Goal: Task Accomplishment & Management: Manage account settings

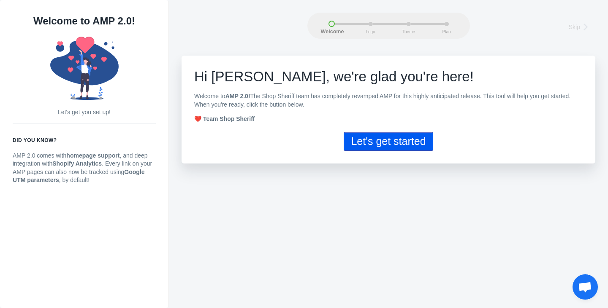
click at [385, 143] on button "Let's get started" at bounding box center [387, 141] width 89 height 19
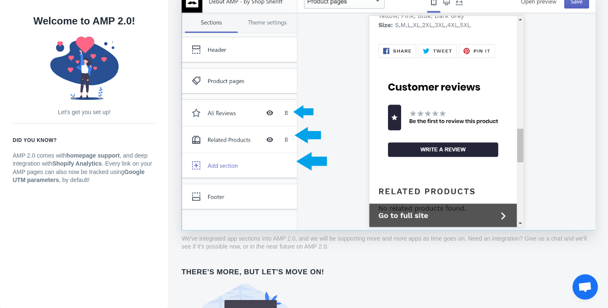
scroll to position [656, 0]
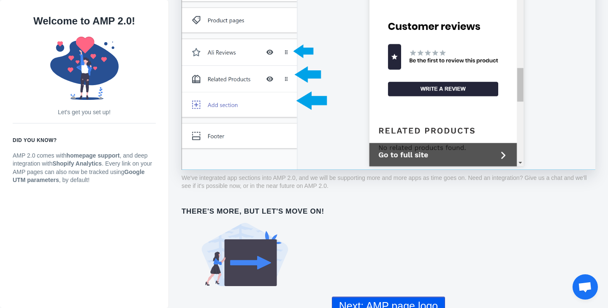
click at [396, 297] on button "Next: AMP page logo" at bounding box center [388, 306] width 113 height 19
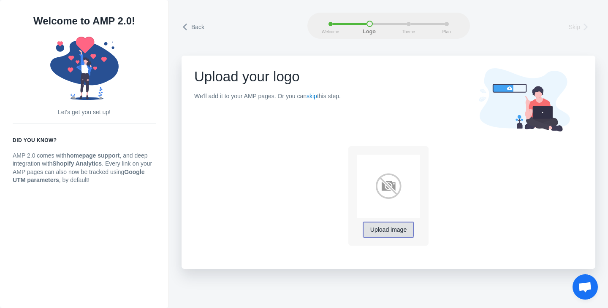
click at [385, 230] on span "Upload image" at bounding box center [388, 230] width 36 height 7
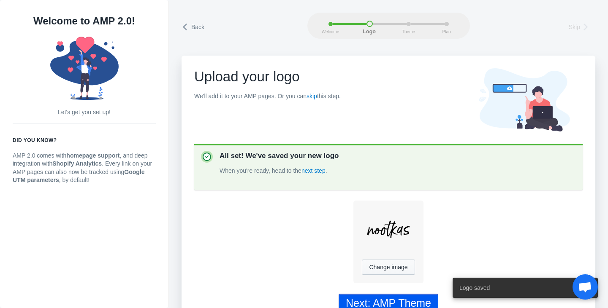
scroll to position [19, 0]
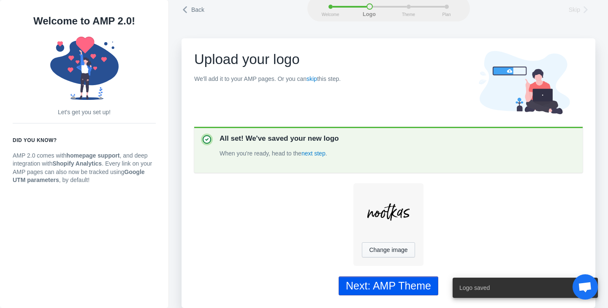
click at [406, 283] on div "Next: AMP Theme" at bounding box center [388, 286] width 85 height 12
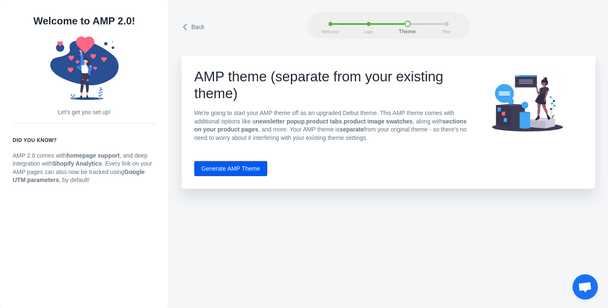
click at [236, 163] on button "Generate AMP Theme" at bounding box center [230, 168] width 73 height 15
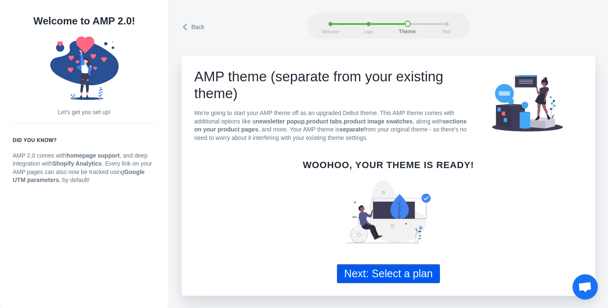
click at [391, 274] on button "Next: Select a plan" at bounding box center [388, 274] width 103 height 19
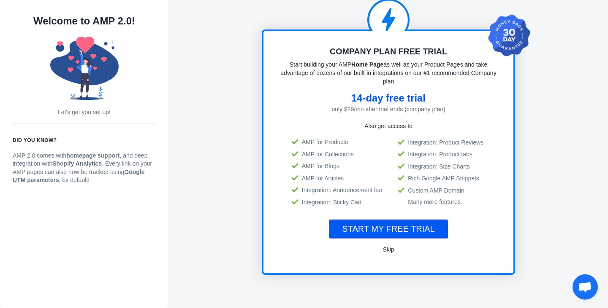
scroll to position [61, 0]
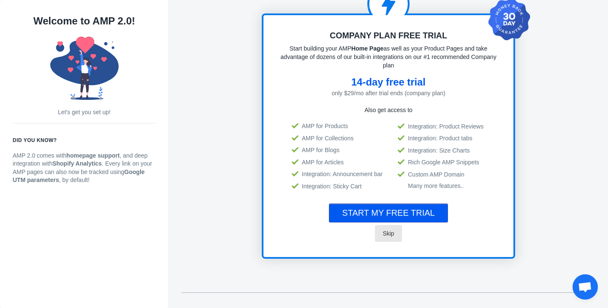
click at [386, 232] on span "Skip" at bounding box center [387, 233] width 11 height 7
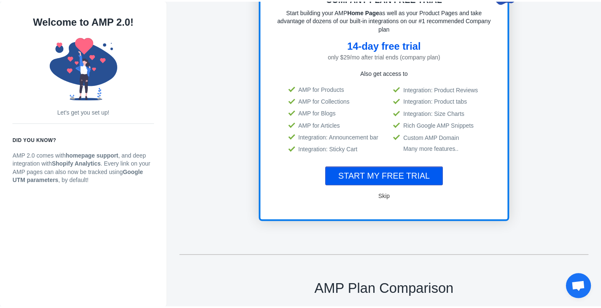
scroll to position [114, 0]
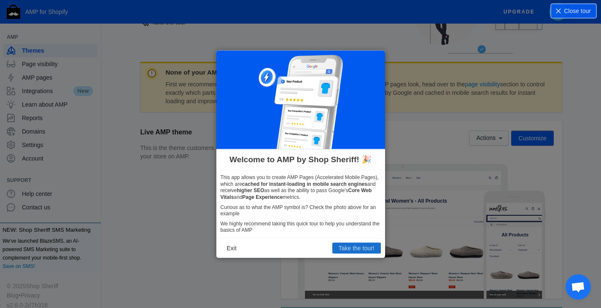
click at [353, 249] on button "Take the tour!" at bounding box center [356, 248] width 49 height 11
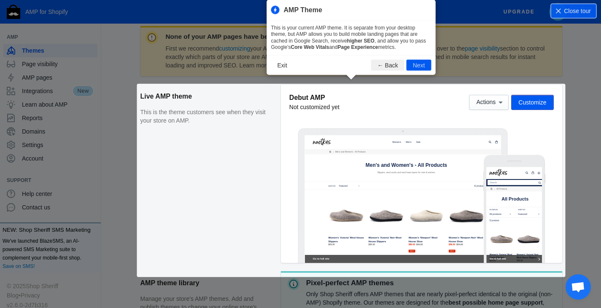
scroll to position [115, 0]
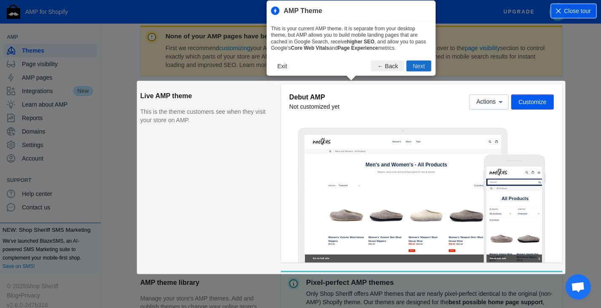
click at [422, 64] on button "Next" at bounding box center [419, 65] width 25 height 11
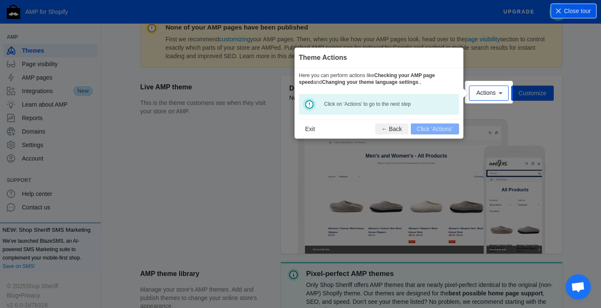
scroll to position [124, 0]
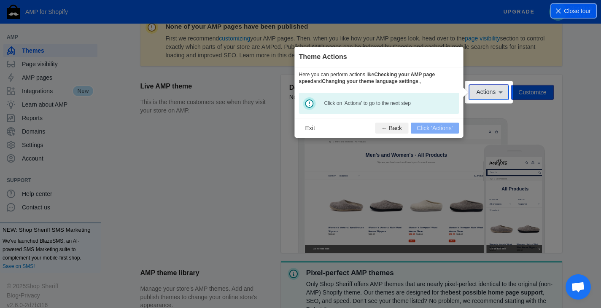
click at [484, 93] on span "Actions" at bounding box center [485, 92] width 19 height 7
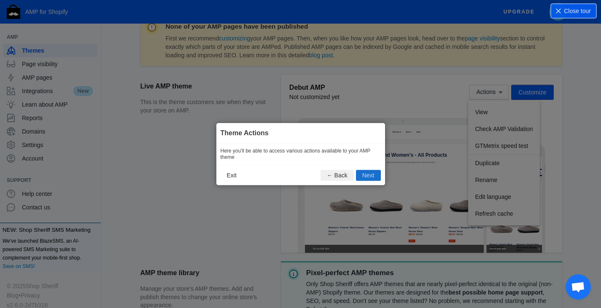
click at [372, 177] on button "Next" at bounding box center [368, 175] width 25 height 11
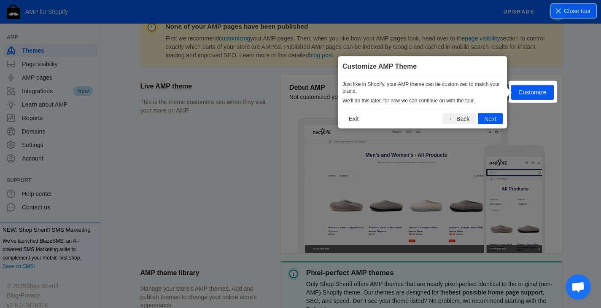
scroll to position [125, 0]
click at [492, 119] on button "Next" at bounding box center [490, 118] width 25 height 11
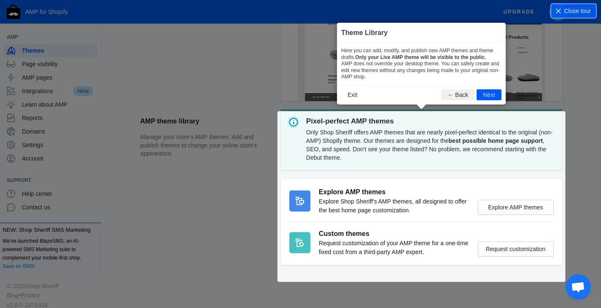
scroll to position [281, 0]
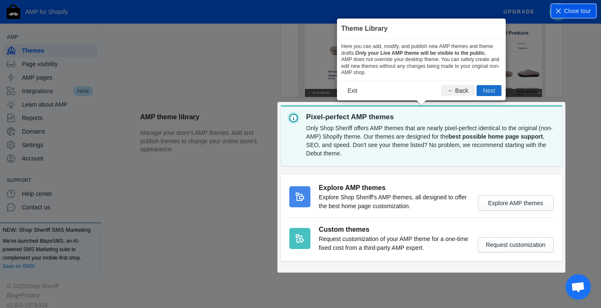
click at [485, 89] on button "Next" at bounding box center [489, 90] width 25 height 11
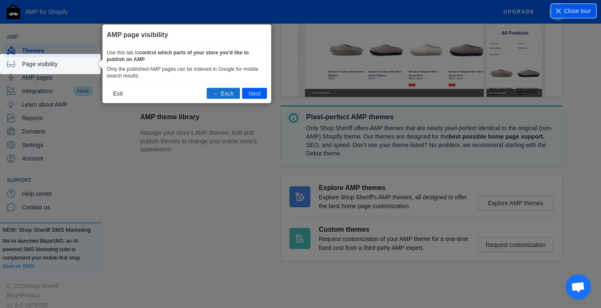
click at [226, 91] on button "← Back" at bounding box center [223, 93] width 33 height 11
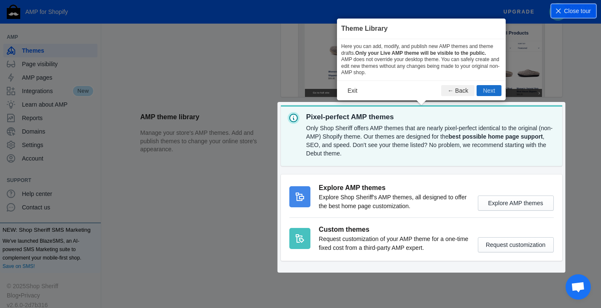
click at [489, 89] on button "Next" at bounding box center [489, 90] width 25 height 11
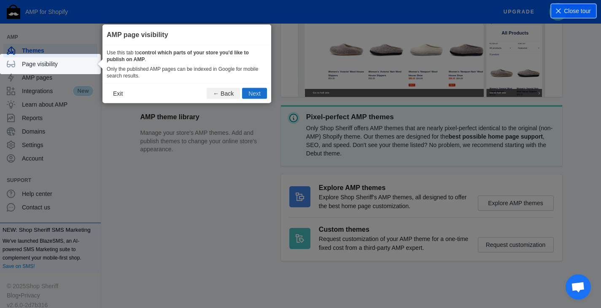
click at [253, 90] on button "Next" at bounding box center [254, 93] width 25 height 11
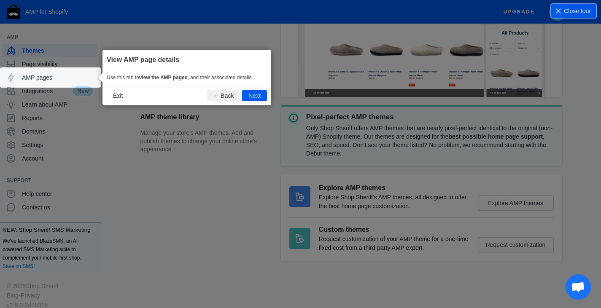
click at [253, 90] on button "Next" at bounding box center [254, 95] width 25 height 11
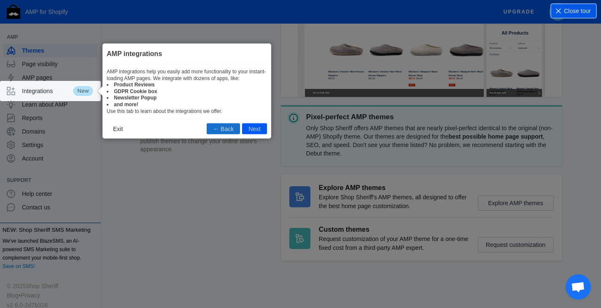
click at [222, 130] on button "← Back" at bounding box center [223, 129] width 33 height 11
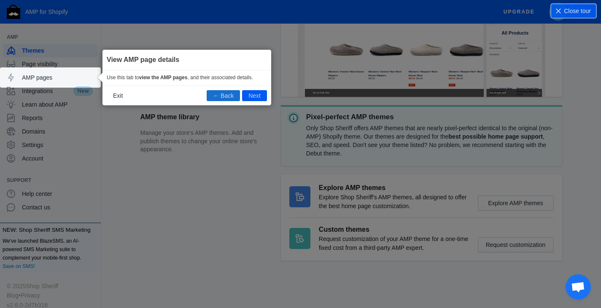
click at [227, 95] on button "← Back" at bounding box center [223, 95] width 33 height 11
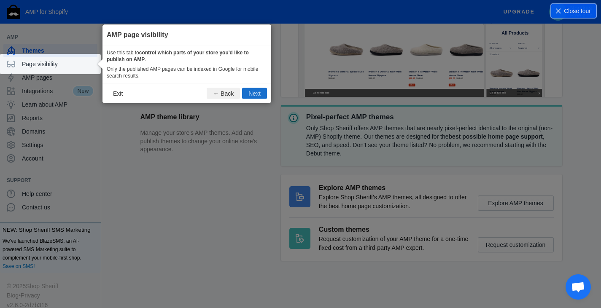
click at [254, 92] on button "Next" at bounding box center [254, 93] width 25 height 11
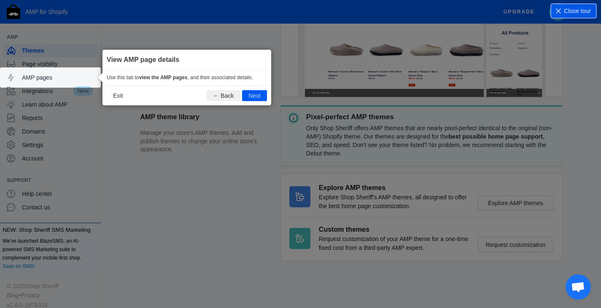
click at [254, 92] on button "Next" at bounding box center [254, 95] width 25 height 11
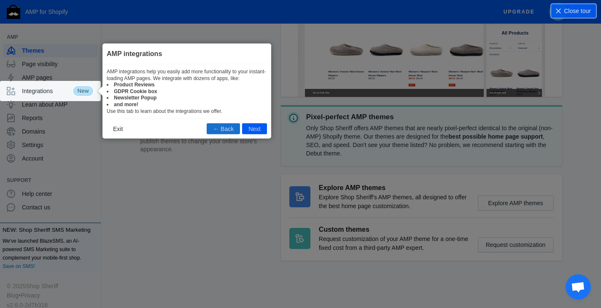
click at [221, 130] on button "← Back" at bounding box center [223, 129] width 33 height 11
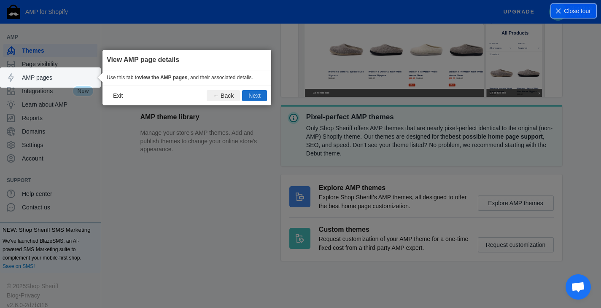
click at [251, 98] on button "Next" at bounding box center [254, 95] width 25 height 11
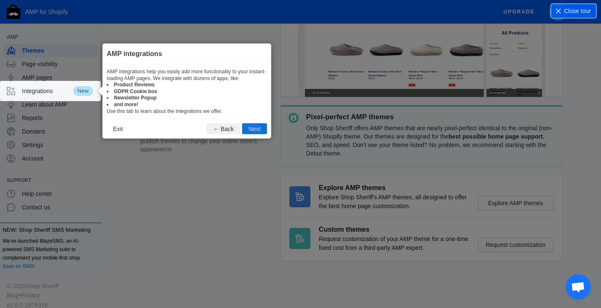
click at [248, 126] on button "Next" at bounding box center [254, 129] width 25 height 11
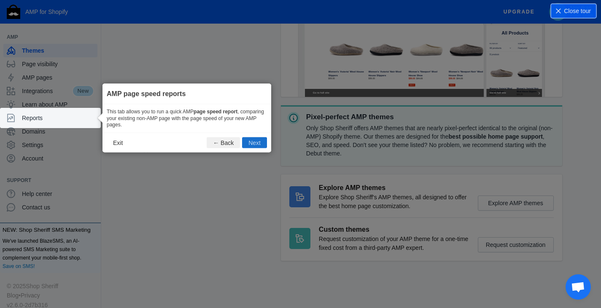
click at [254, 140] on button "Next" at bounding box center [254, 142] width 25 height 11
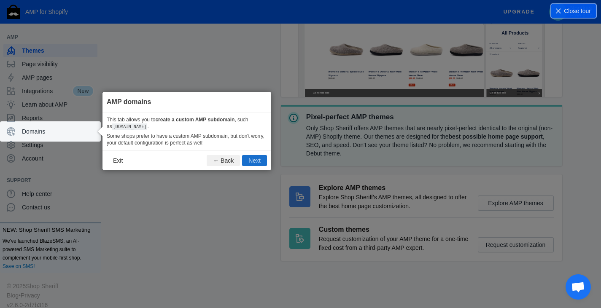
click at [255, 157] on button "Next" at bounding box center [254, 160] width 25 height 11
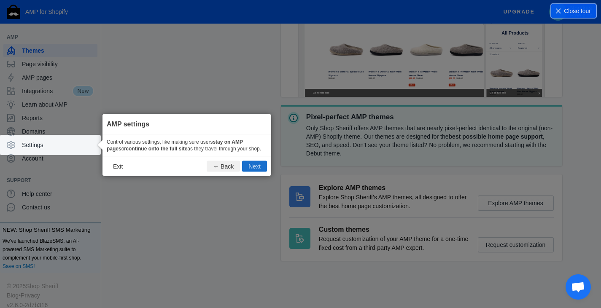
click at [256, 170] on button "Next" at bounding box center [254, 166] width 25 height 11
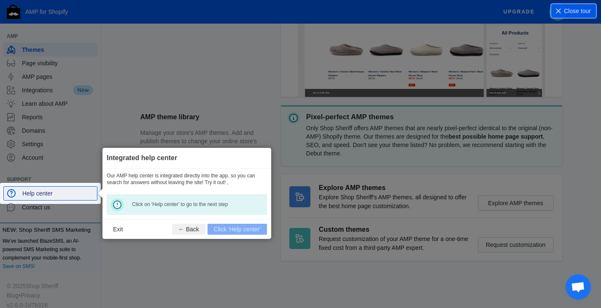
click at [76, 197] on span "Help center" at bounding box center [57, 193] width 71 height 8
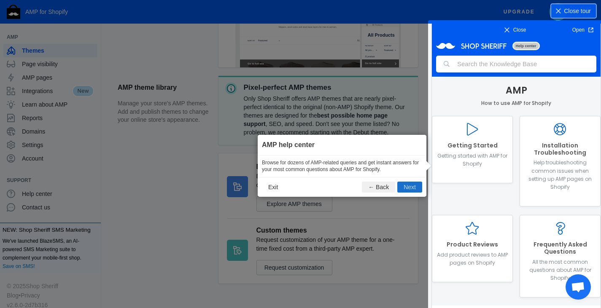
scroll to position [0, 0]
click at [412, 188] on button "Next" at bounding box center [409, 187] width 25 height 11
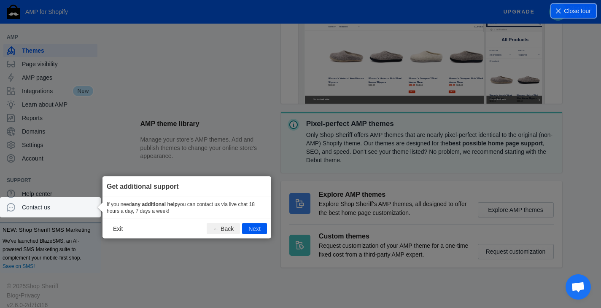
scroll to position [273, 0]
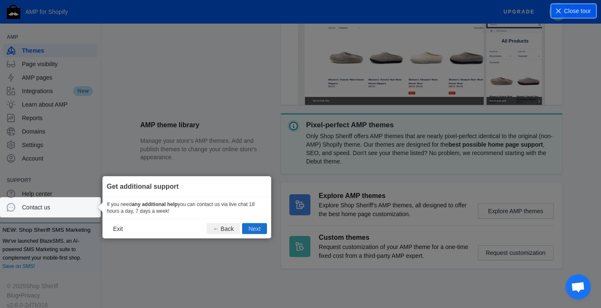
click at [251, 230] on button "Next" at bounding box center [254, 229] width 25 height 11
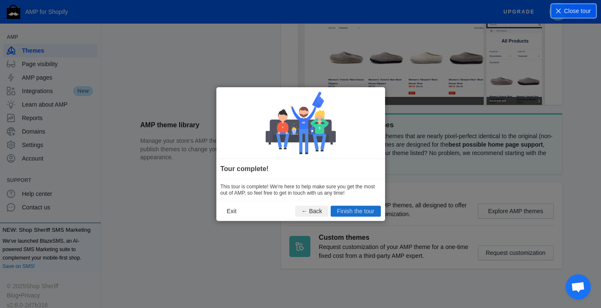
click at [356, 209] on button "Finish the tour" at bounding box center [356, 211] width 50 height 11
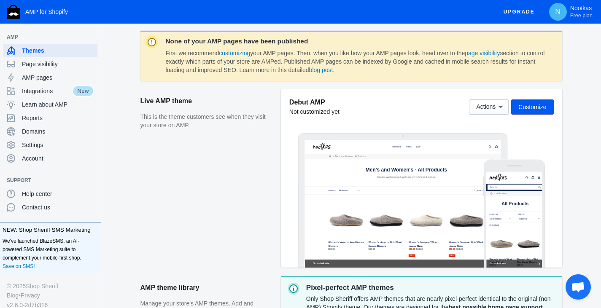
scroll to position [110, 0]
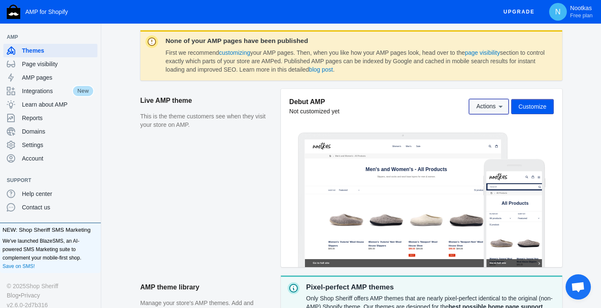
click at [507, 108] on button "Actions" at bounding box center [489, 106] width 40 height 15
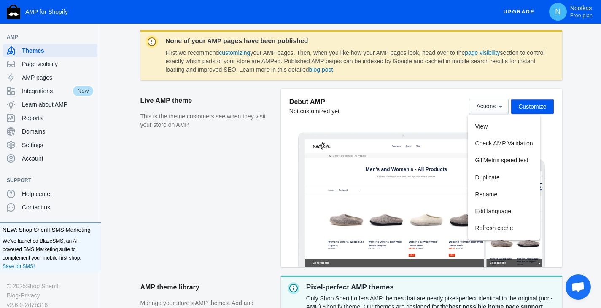
click at [578, 124] on div at bounding box center [300, 154] width 601 height 308
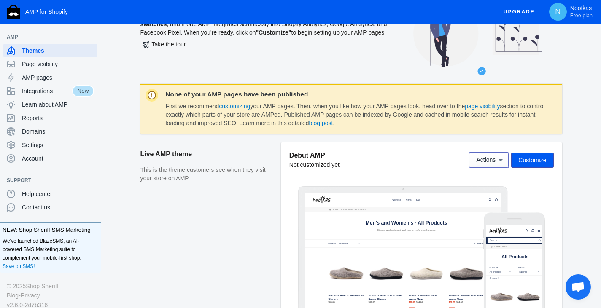
scroll to position [49, 0]
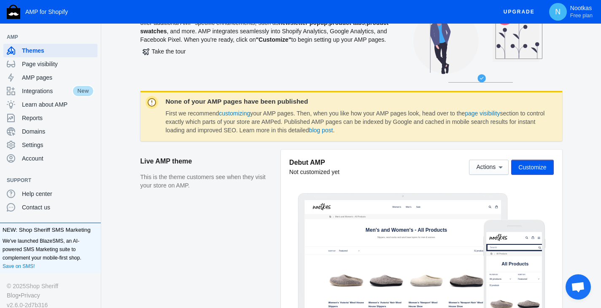
click at [536, 167] on span "Customize" at bounding box center [533, 167] width 28 height 7
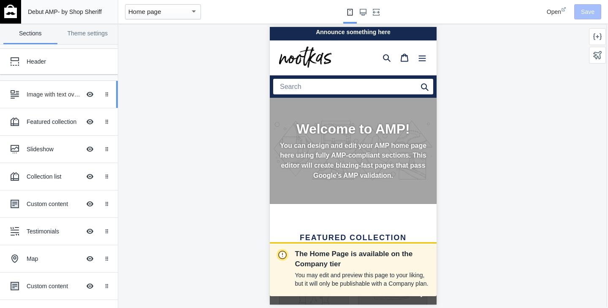
scroll to position [0, 142]
click at [85, 36] on link "Theme settings" at bounding box center [88, 34] width 54 height 21
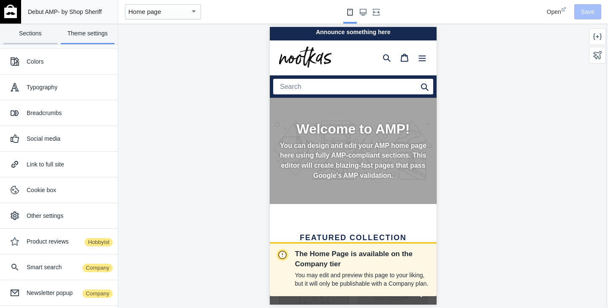
click at [33, 33] on link "Sections" at bounding box center [30, 34] width 54 height 21
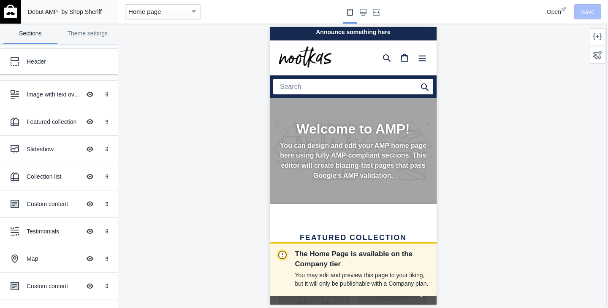
scroll to position [0, 0]
click at [14, 11] on img at bounding box center [10, 12] width 13 height 14
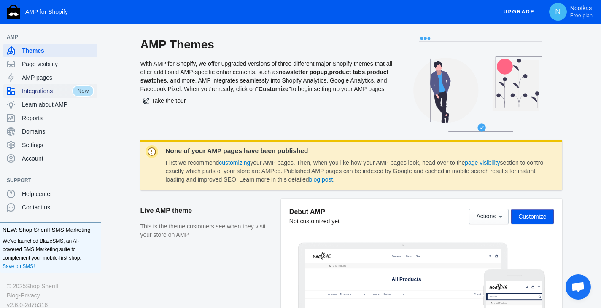
click at [52, 92] on span "Integrations" at bounding box center [47, 91] width 50 height 8
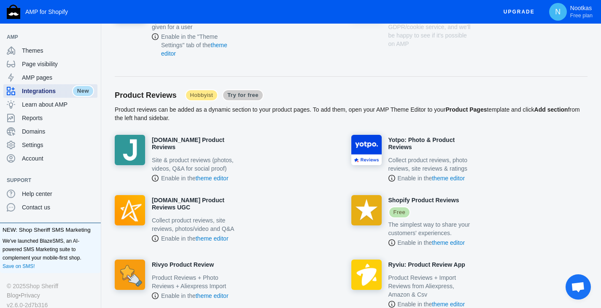
scroll to position [436, 0]
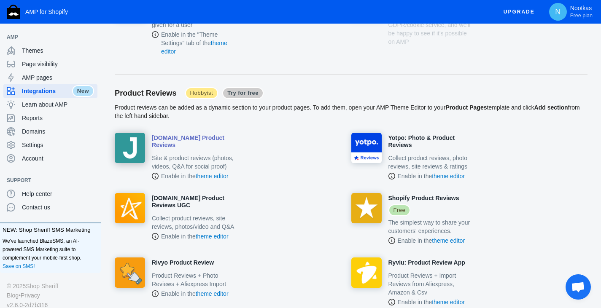
click at [157, 151] on div at bounding box center [194, 151] width 85 height 1
click at [135, 142] on img at bounding box center [130, 148] width 30 height 30
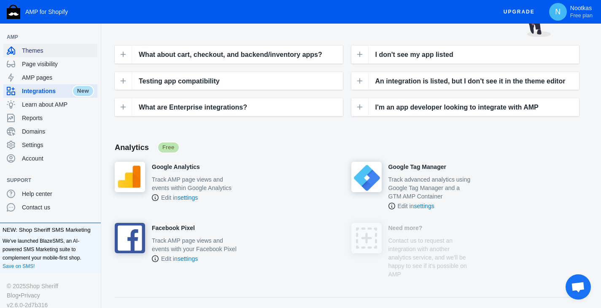
scroll to position [94, 0]
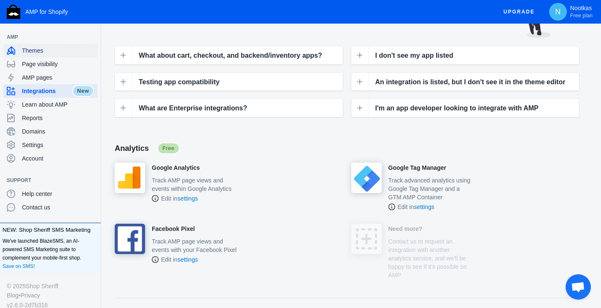
click at [34, 54] on span "Themes" at bounding box center [58, 50] width 72 height 8
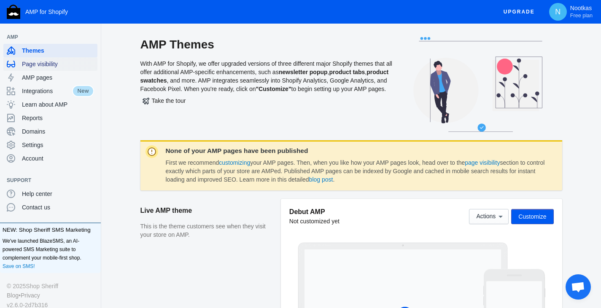
click at [45, 63] on span "Page visibility" at bounding box center [58, 64] width 72 height 8
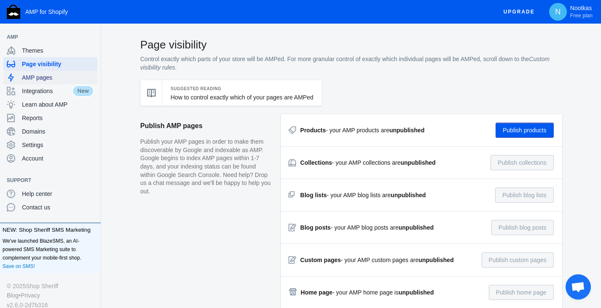
click at [43, 77] on span "AMP pages" at bounding box center [58, 77] width 72 height 8
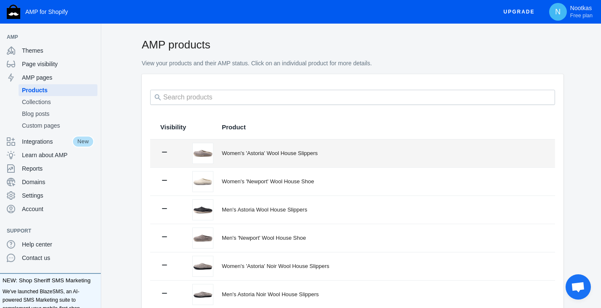
click at [234, 152] on div "Women's 'Astoria' Wool House Slippers" at bounding box center [383, 153] width 323 height 8
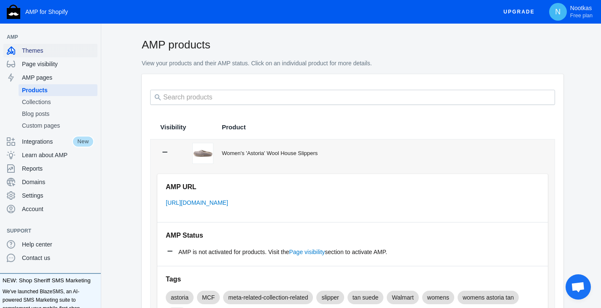
click at [41, 57] on div "Themes" at bounding box center [50, 51] width 87 height 14
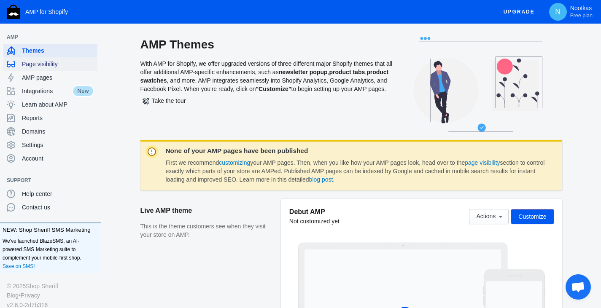
click at [37, 65] on span "Page visibility" at bounding box center [58, 64] width 72 height 8
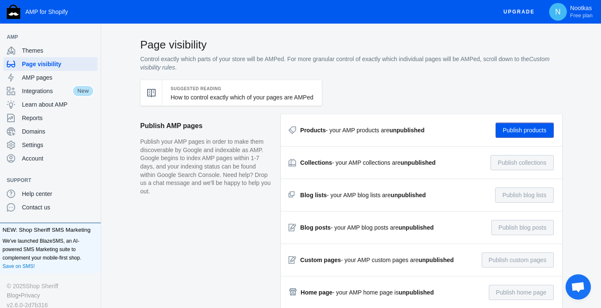
click at [532, 132] on button "Publish products" at bounding box center [525, 130] width 58 height 15
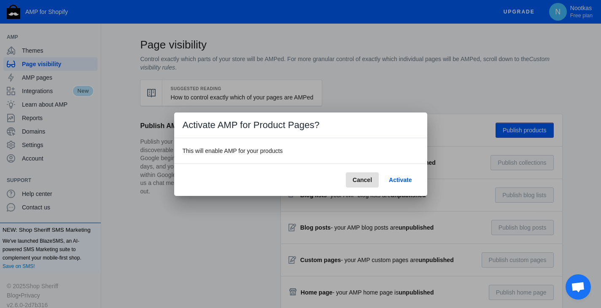
click at [403, 179] on span "Activate" at bounding box center [400, 180] width 23 height 7
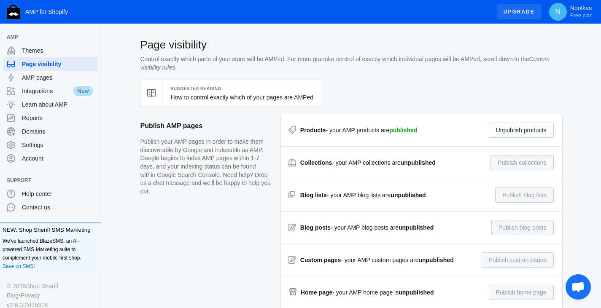
click at [521, 11] on span "Upgrade" at bounding box center [519, 11] width 31 height 15
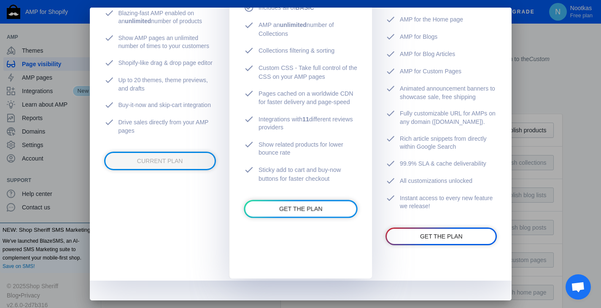
scroll to position [227, 0]
click at [313, 208] on span "GET THE PLAN" at bounding box center [300, 208] width 43 height 7
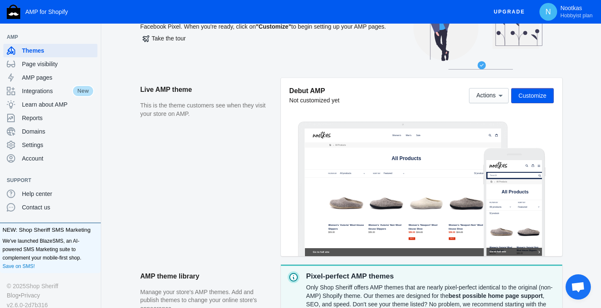
scroll to position [63, 0]
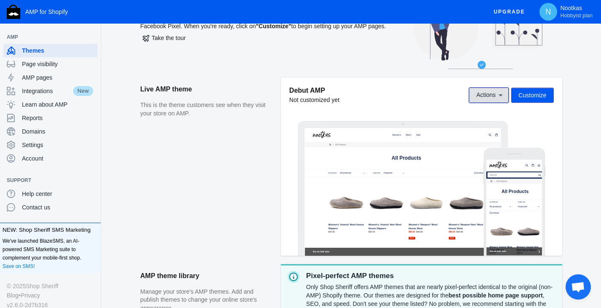
click at [499, 94] on icon at bounding box center [501, 95] width 8 height 8
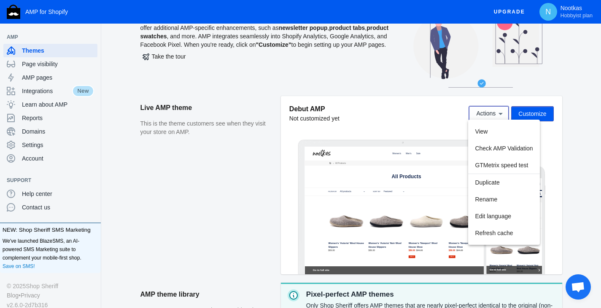
scroll to position [44, 0]
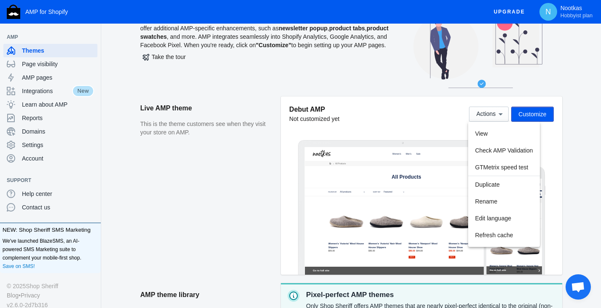
click at [41, 63] on div at bounding box center [300, 154] width 601 height 308
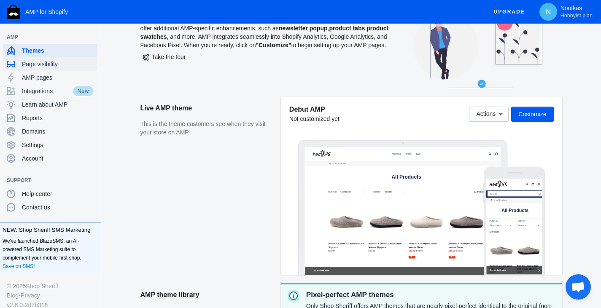
click at [41, 63] on span "Page visibility" at bounding box center [58, 64] width 72 height 8
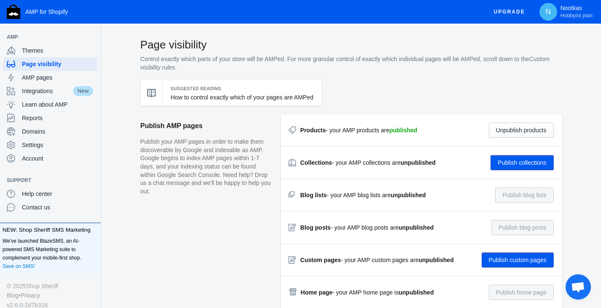
click at [530, 166] on button "Publish collections" at bounding box center [522, 162] width 63 height 15
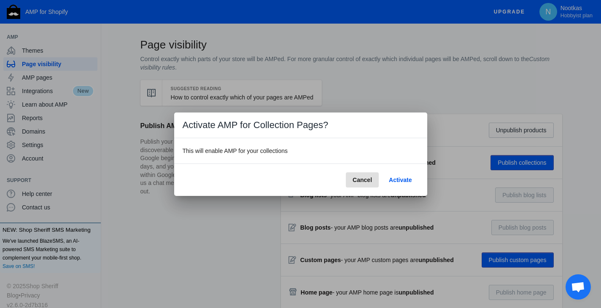
click at [403, 181] on span "Activate" at bounding box center [400, 180] width 23 height 7
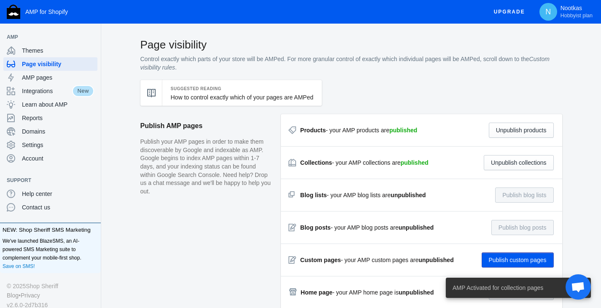
click at [513, 259] on button "Publish custom pages" at bounding box center [518, 260] width 72 height 15
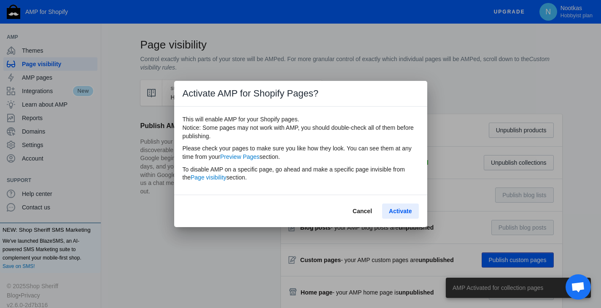
click at [402, 209] on span "Activate" at bounding box center [400, 211] width 23 height 7
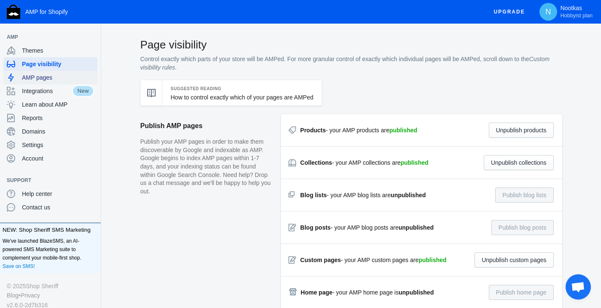
click at [50, 73] on div "AMP pages" at bounding box center [50, 78] width 87 height 14
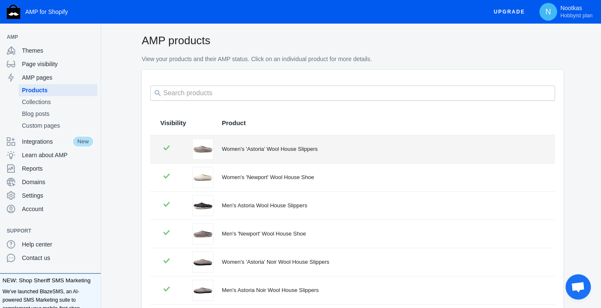
scroll to position [4, 0]
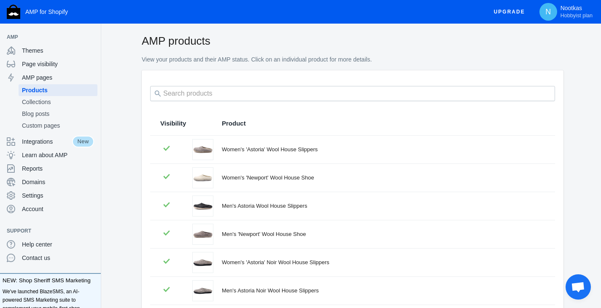
click at [265, 134] on th "Product" at bounding box center [384, 124] width 342 height 24
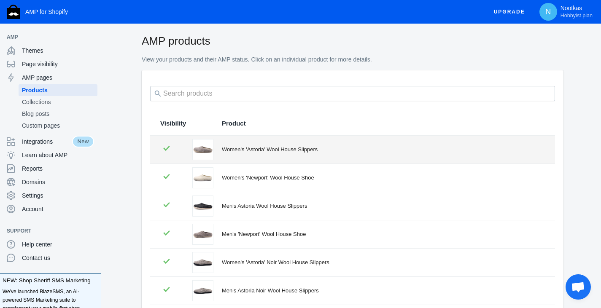
click at [260, 147] on div "Women's 'Astoria' Wool House Slippers" at bounding box center [383, 150] width 323 height 8
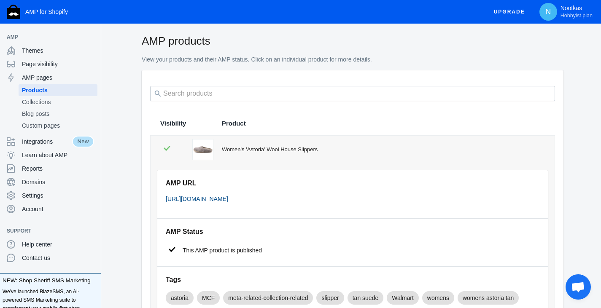
click at [228, 197] on link "[URL][DOMAIN_NAME]" at bounding box center [197, 199] width 62 height 7
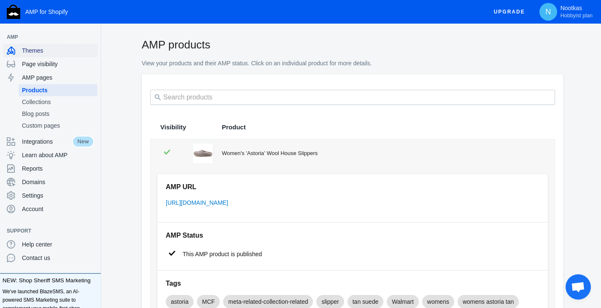
click at [36, 50] on span "Themes" at bounding box center [58, 50] width 72 height 8
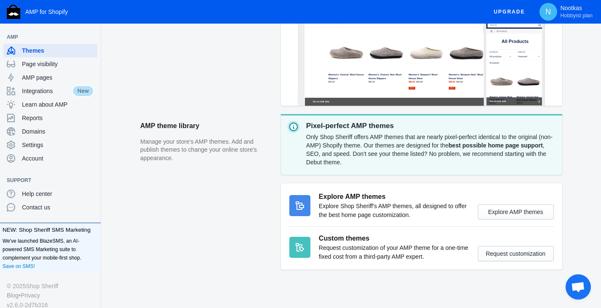
scroll to position [222, 0]
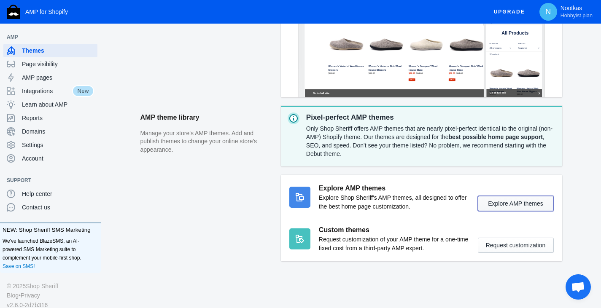
click at [525, 205] on button "Explore AMP themes" at bounding box center [516, 203] width 76 height 15
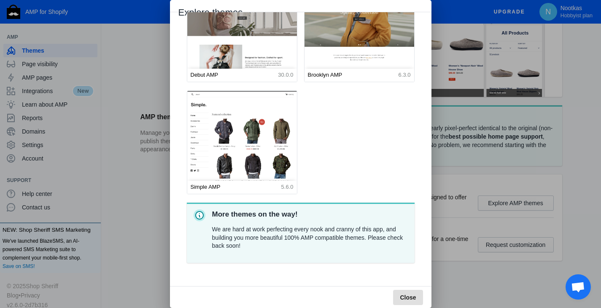
scroll to position [0, 0]
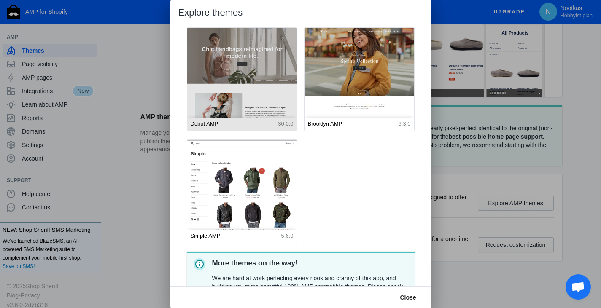
click at [254, 75] on img at bounding box center [242, 96] width 121 height 151
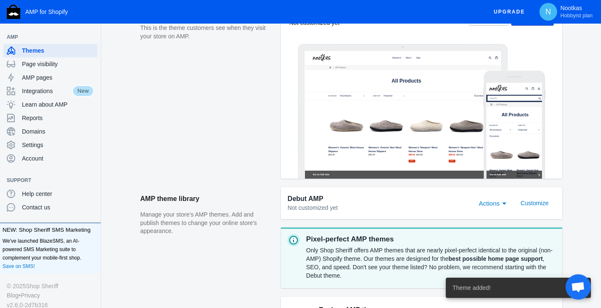
scroll to position [195, 0]
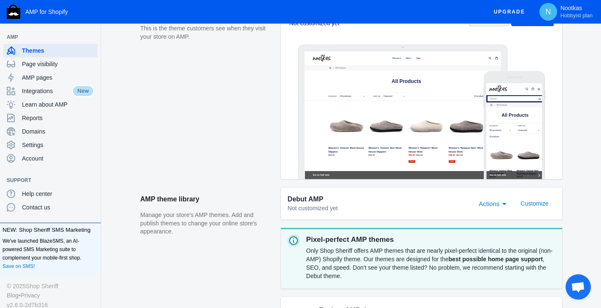
click at [504, 206] on div "Actions" at bounding box center [505, 204] width 8 height 10
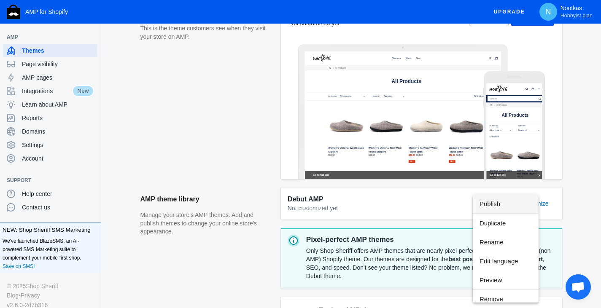
click at [575, 193] on div at bounding box center [300, 154] width 601 height 308
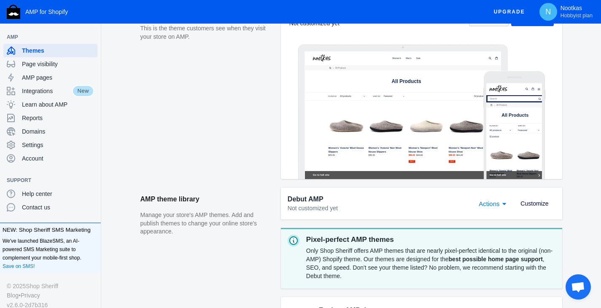
click at [539, 202] on span "Customize" at bounding box center [535, 203] width 28 height 7
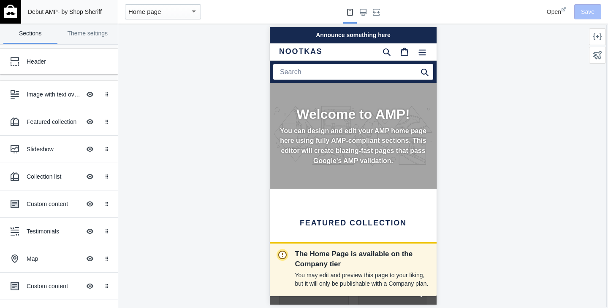
scroll to position [0, 142]
click at [341, 117] on h2 "Welcome to AMP!" at bounding box center [352, 114] width 148 height 16
click at [56, 95] on div "Image with text overlay" at bounding box center [54, 94] width 54 height 8
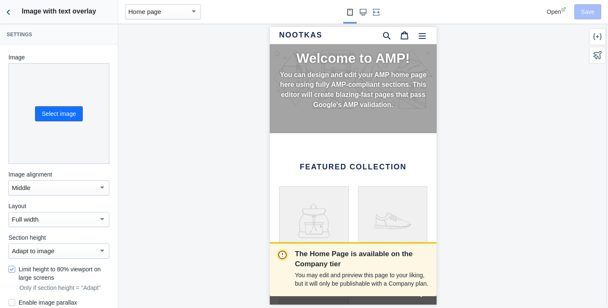
scroll to position [0, 15]
click at [8, 13] on use "Back to sections" at bounding box center [8, 12] width 3 height 5
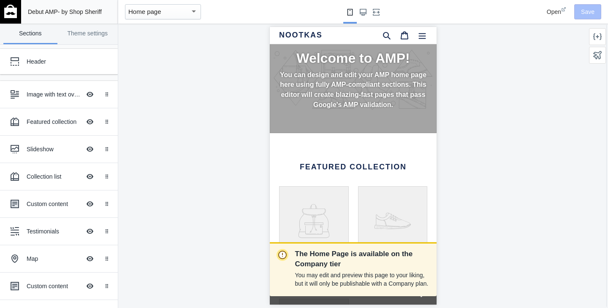
scroll to position [0, 0]
click at [84, 97] on button "Hide Image with text overlay" at bounding box center [90, 94] width 19 height 19
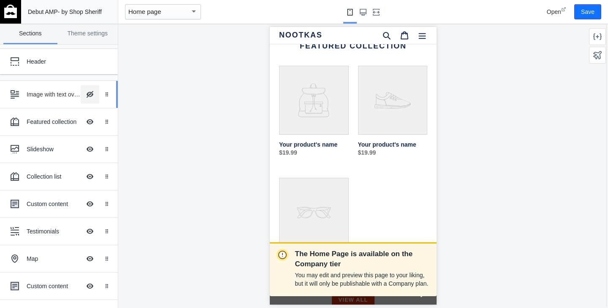
click at [83, 100] on button "Hide Image with text overlay" at bounding box center [90, 94] width 19 height 19
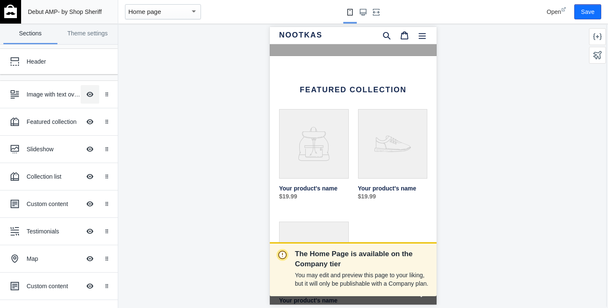
scroll to position [0, 15]
click at [6, 12] on img at bounding box center [10, 12] width 13 height 14
click at [557, 12] on span "Open" at bounding box center [553, 11] width 14 height 7
click at [11, 14] on img at bounding box center [10, 12] width 13 height 14
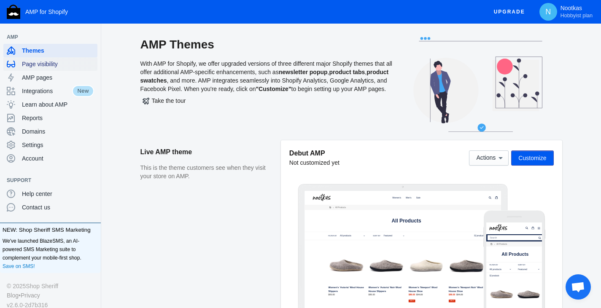
click at [49, 68] on span "Page visibility" at bounding box center [58, 64] width 72 height 8
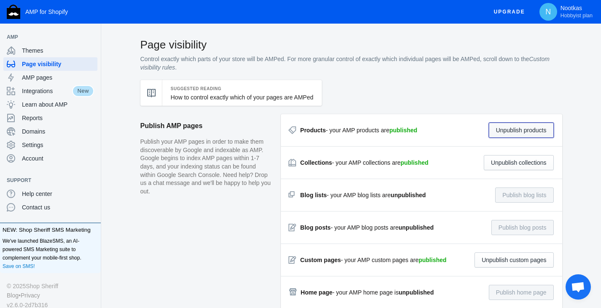
click at [537, 134] on button "Unpublish products" at bounding box center [521, 130] width 65 height 15
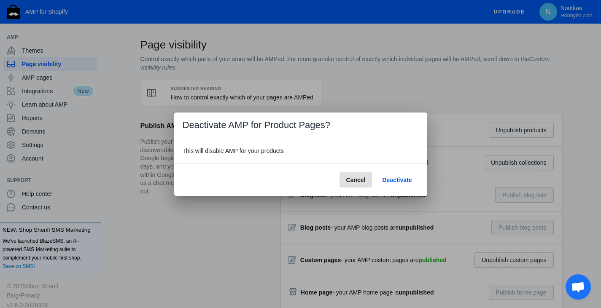
click at [405, 180] on span "Deactivate" at bounding box center [397, 180] width 30 height 7
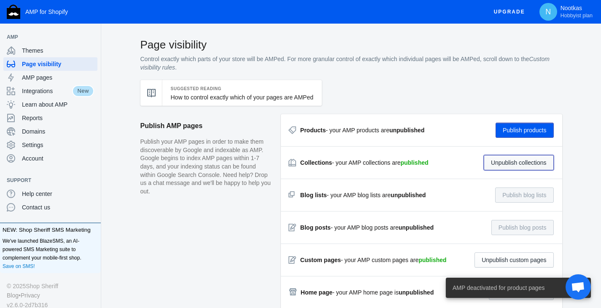
click at [524, 164] on button "Unpublish collections" at bounding box center [519, 162] width 70 height 15
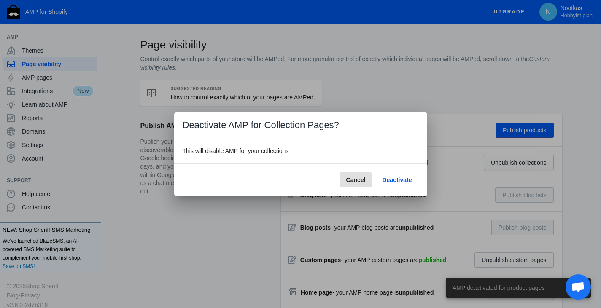
click at [401, 179] on span "Deactivate" at bounding box center [397, 180] width 30 height 7
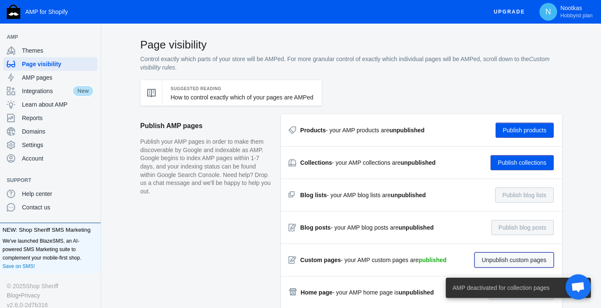
click at [510, 263] on button "Unpublish custom pages" at bounding box center [514, 260] width 79 height 15
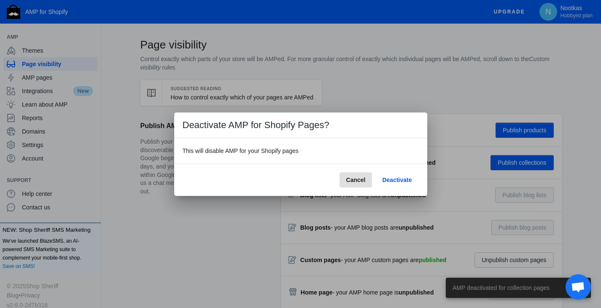
click at [401, 179] on span "Deactivate" at bounding box center [397, 180] width 30 height 7
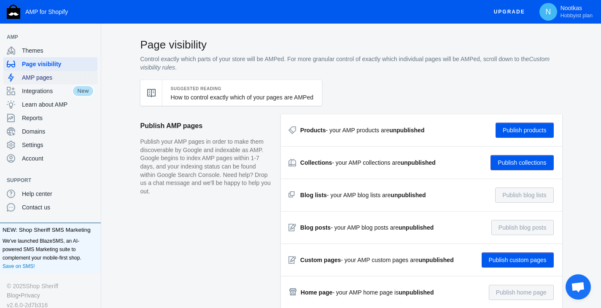
click at [43, 79] on span "AMP pages" at bounding box center [58, 77] width 72 height 8
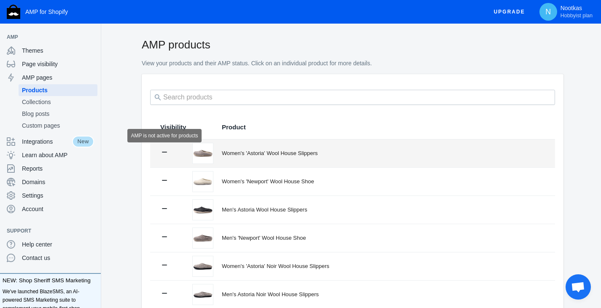
click at [164, 151] on icon at bounding box center [164, 152] width 8 height 8
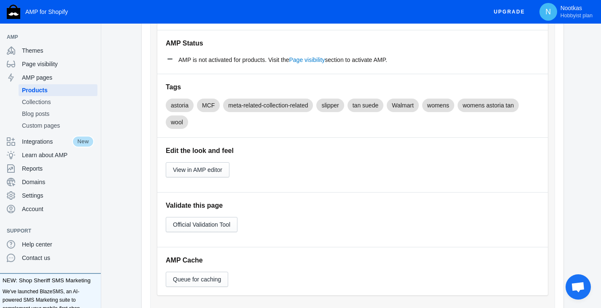
scroll to position [208, 0]
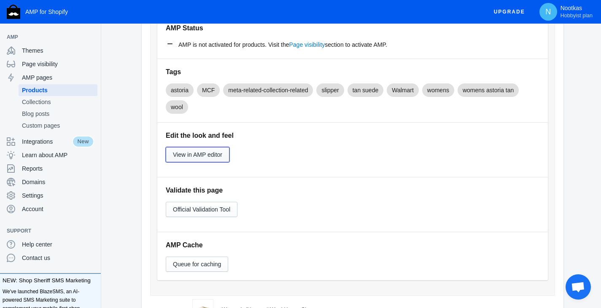
click at [203, 156] on span "View in AMP editor" at bounding box center [197, 154] width 49 height 7
click at [41, 79] on span "AMP pages" at bounding box center [58, 77] width 72 height 8
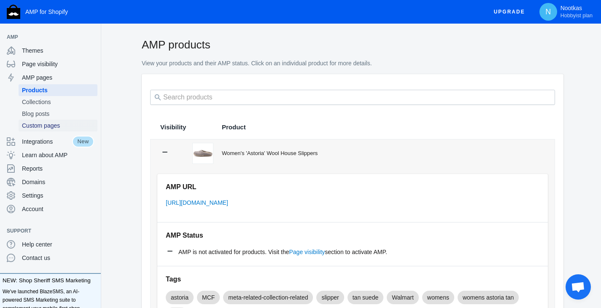
click at [50, 129] on span "Custom pages" at bounding box center [58, 126] width 72 height 8
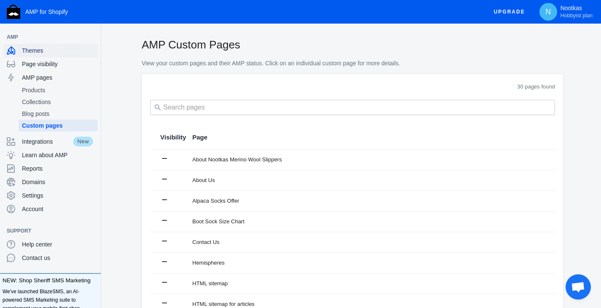
click at [33, 51] on span "Themes" at bounding box center [58, 50] width 72 height 8
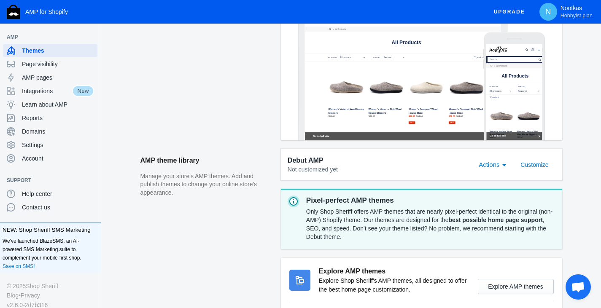
scroll to position [180, 0]
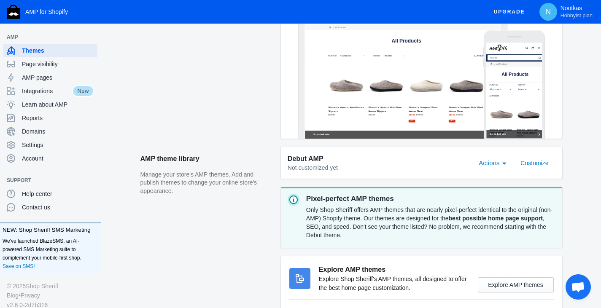
click at [505, 163] on div "Actions" at bounding box center [505, 164] width 4 height 2
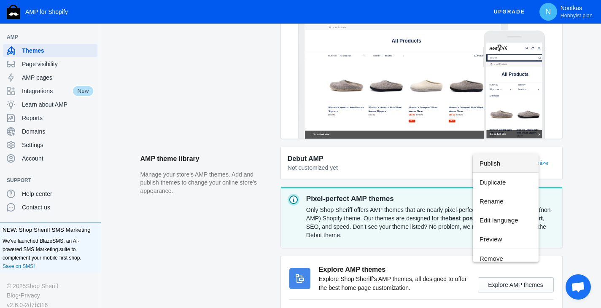
click at [582, 166] on div at bounding box center [300, 154] width 601 height 308
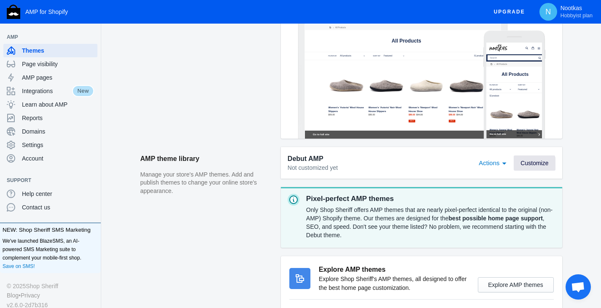
click at [530, 165] on span "Customize" at bounding box center [535, 163] width 28 height 7
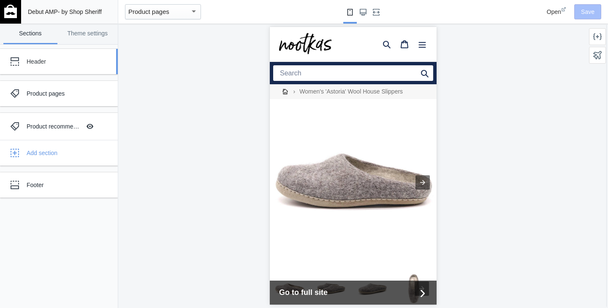
click at [38, 63] on div "Header" at bounding box center [63, 61] width 73 height 8
click at [76, 94] on div "Product pages" at bounding box center [63, 93] width 73 height 8
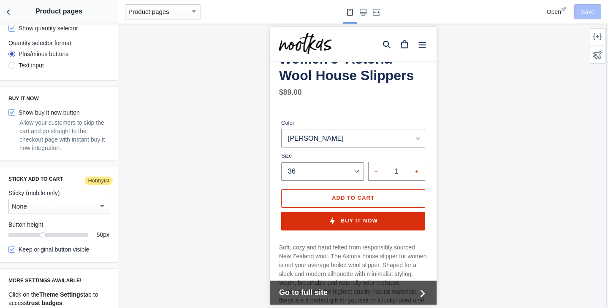
scroll to position [614, 0]
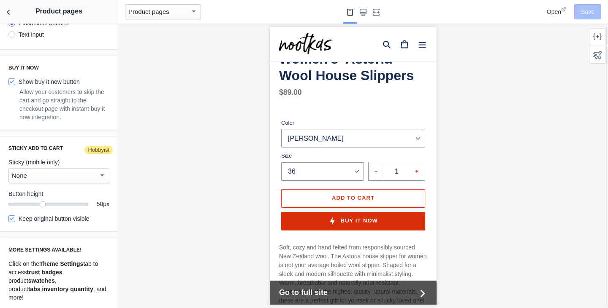
click at [400, 293] on span "Go to full site" at bounding box center [346, 292] width 137 height 11
click at [10, 13] on icon "Back to sections" at bounding box center [8, 12] width 8 height 8
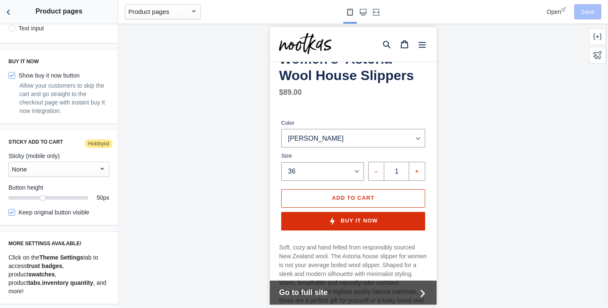
scroll to position [518, 0]
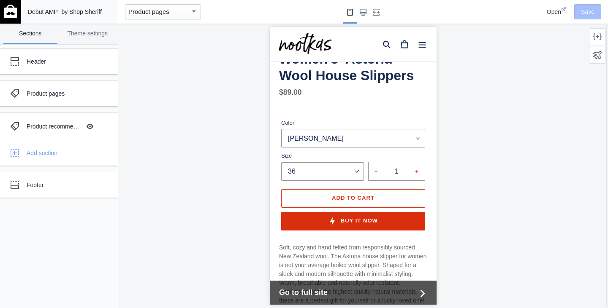
click at [9, 6] on img at bounding box center [10, 12] width 13 height 14
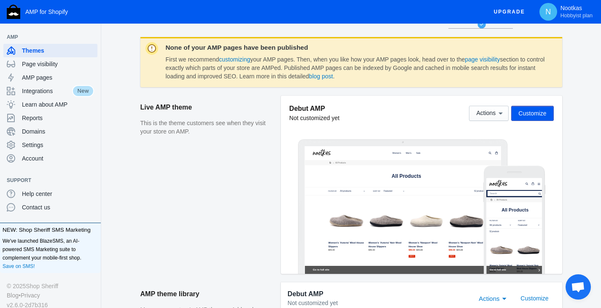
scroll to position [104, 0]
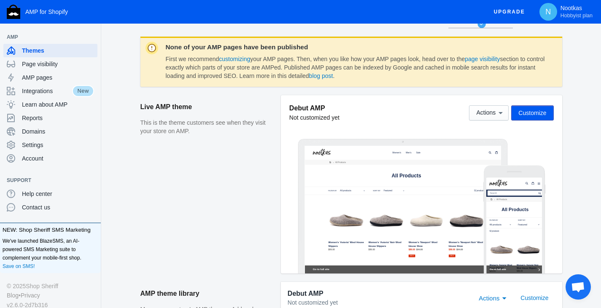
click at [534, 110] on span "Customize" at bounding box center [533, 113] width 28 height 7
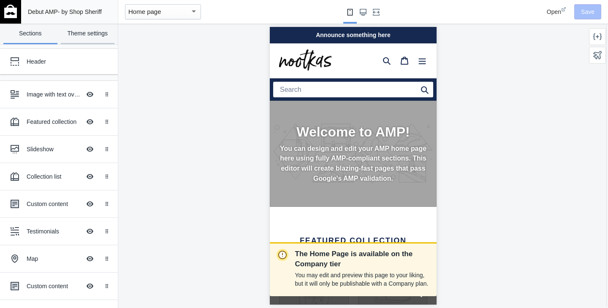
click at [95, 32] on link "Theme settings" at bounding box center [88, 34] width 54 height 21
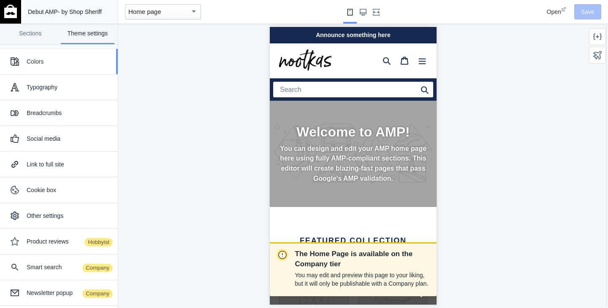
click at [32, 68] on div "Colors" at bounding box center [58, 61] width 105 height 17
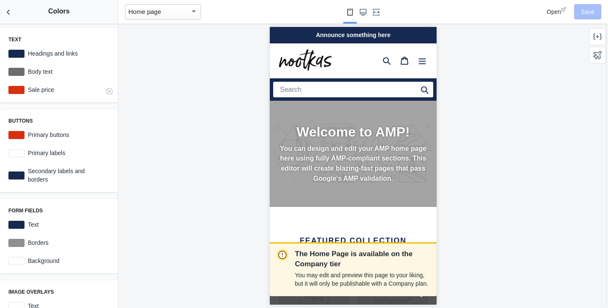
scroll to position [0, 142]
click at [39, 137] on label "Primary buttons" at bounding box center [66, 135] width 85 height 8
click at [20, 135] on div at bounding box center [16, 135] width 16 height 8
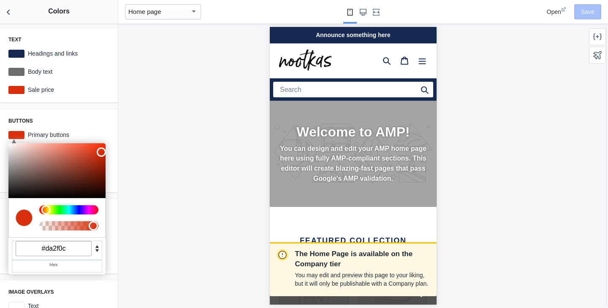
scroll to position [0, 0]
click at [52, 247] on input "#da2f0c" at bounding box center [54, 248] width 76 height 15
paste input "455870"
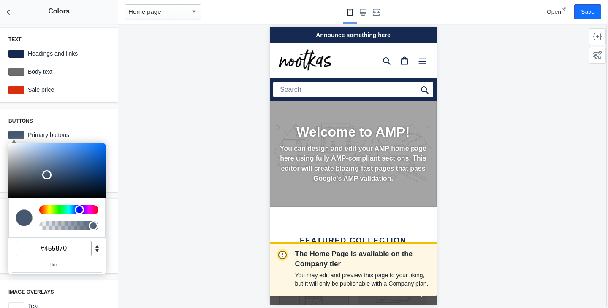
type input "#455870"
click at [82, 122] on h3 "Buttons" at bounding box center [58, 121] width 101 height 7
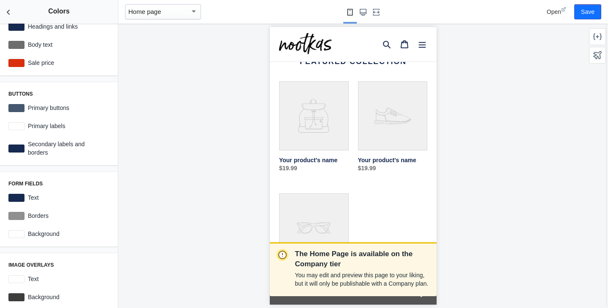
scroll to position [176, 0]
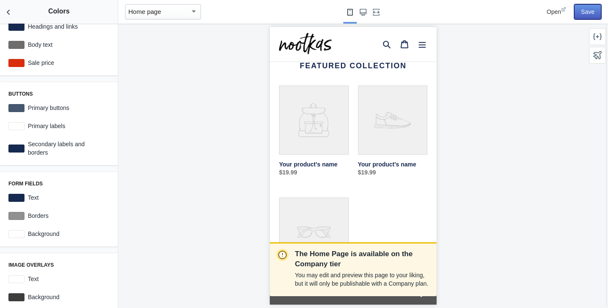
click at [586, 14] on button "Save" at bounding box center [587, 11] width 27 height 15
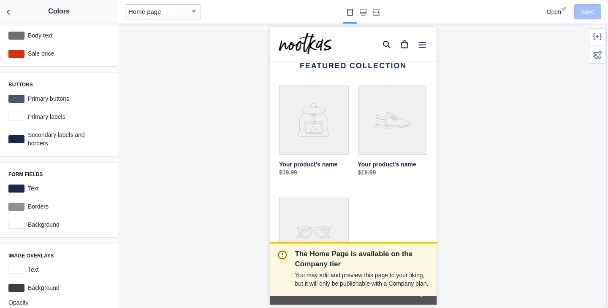
scroll to position [0, 0]
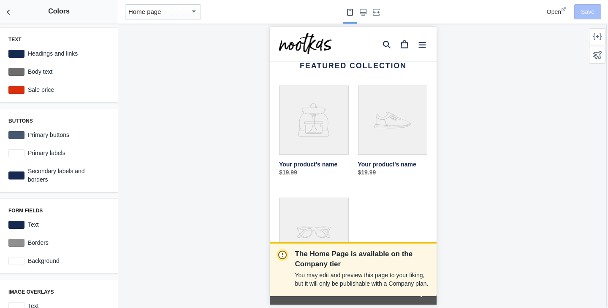
click at [196, 8] on div "button" at bounding box center [194, 11] width 8 height 10
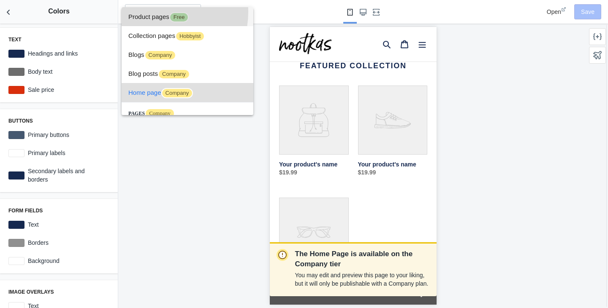
click at [157, 12] on span "Product pages Free" at bounding box center [187, 16] width 118 height 19
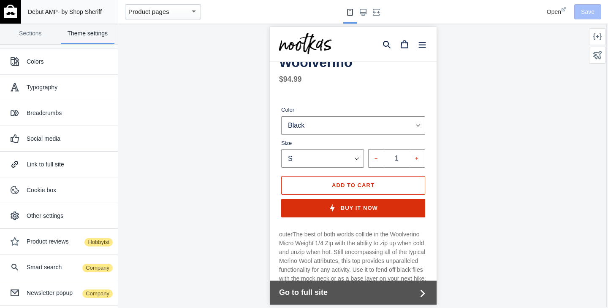
scroll to position [340, 0]
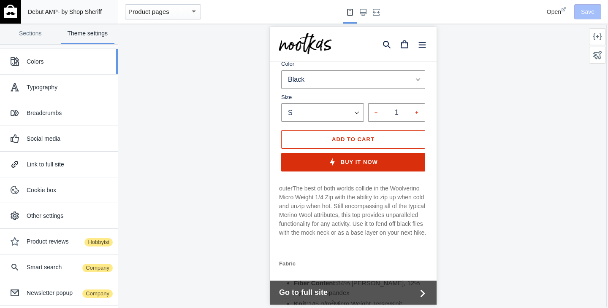
click at [41, 64] on div "Colors" at bounding box center [69, 61] width 85 height 8
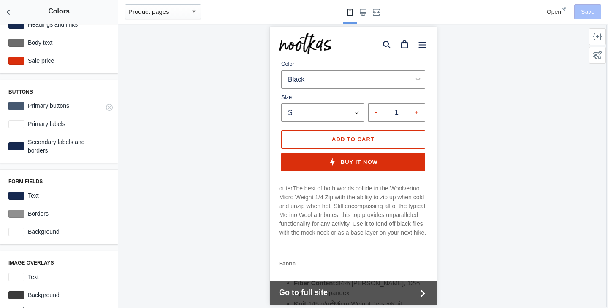
scroll to position [0, 0]
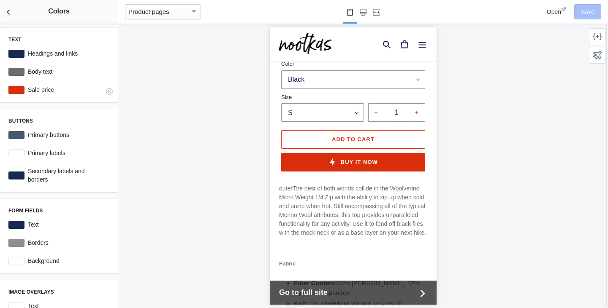
click at [20, 90] on div at bounding box center [16, 90] width 16 height 8
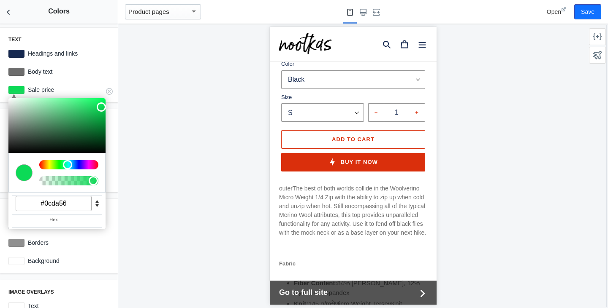
drag, startPoint x: 45, startPoint y: 165, endPoint x: 62, endPoint y: 166, distance: 17.8
click at [62, 166] on div at bounding box center [68, 164] width 59 height 9
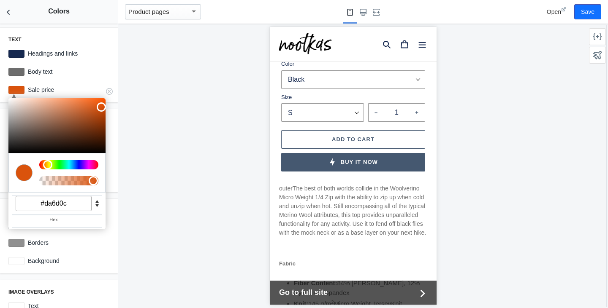
type input "#da760c"
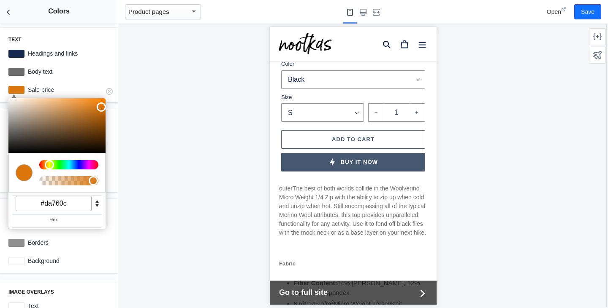
drag, startPoint x: 67, startPoint y: 165, endPoint x: 44, endPoint y: 168, distance: 22.9
click at [44, 168] on div at bounding box center [68, 164] width 59 height 9
click at [25, 174] on div at bounding box center [24, 173] width 17 height 17
click at [587, 9] on button "Save" at bounding box center [587, 11] width 27 height 15
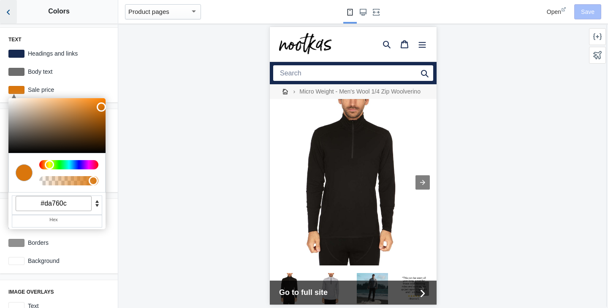
click at [5, 14] on icon "Back to sections" at bounding box center [8, 12] width 8 height 8
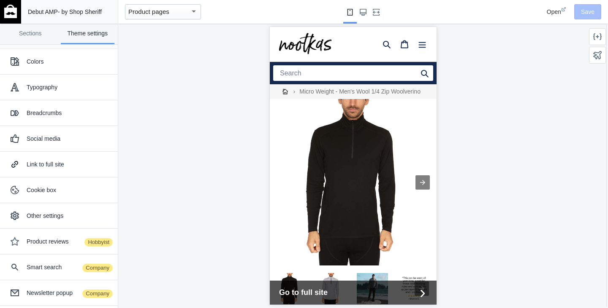
click at [175, 98] on div at bounding box center [352, 166] width 469 height 285
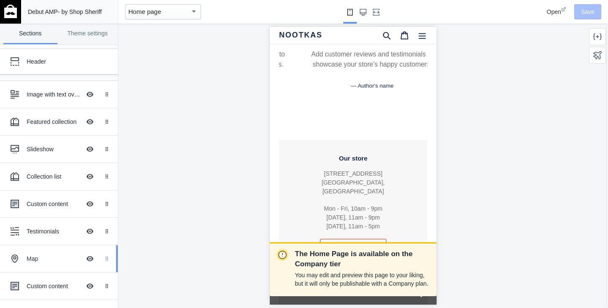
scroll to position [0, 142]
click at [59, 259] on div "Map" at bounding box center [54, 259] width 54 height 8
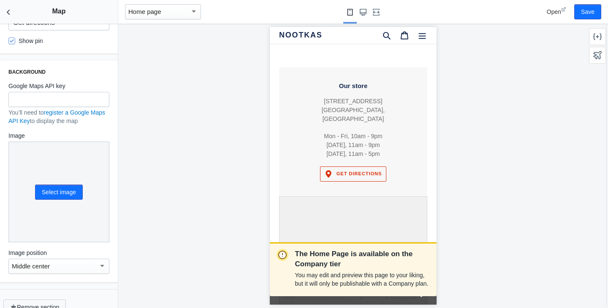
scroll to position [0, 0]
click at [53, 300] on button "Remove section" at bounding box center [34, 307] width 62 height 15
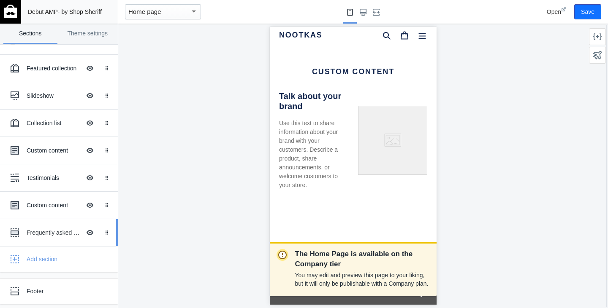
click at [56, 232] on div "Frequently asked questions" at bounding box center [54, 233] width 54 height 8
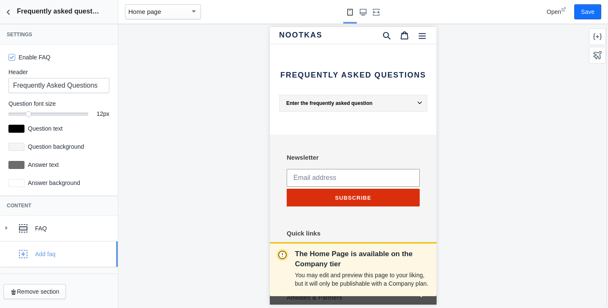
scroll to position [0, 142]
click at [46, 289] on button "Remove section" at bounding box center [34, 291] width 62 height 15
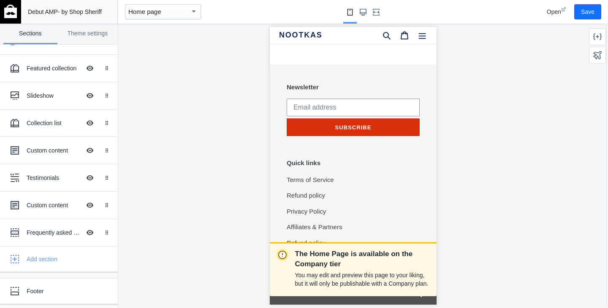
scroll to position [26, 0]
click at [57, 235] on div "Custom content" at bounding box center [54, 233] width 54 height 8
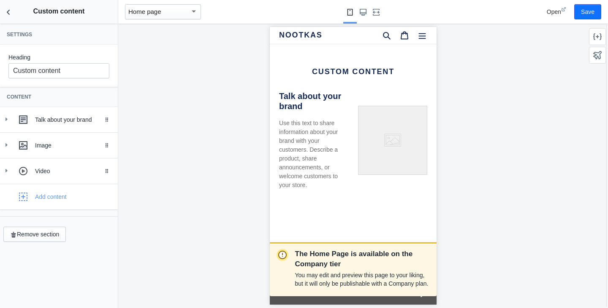
scroll to position [0, 0]
click at [44, 236] on button "Remove section" at bounding box center [34, 234] width 62 height 15
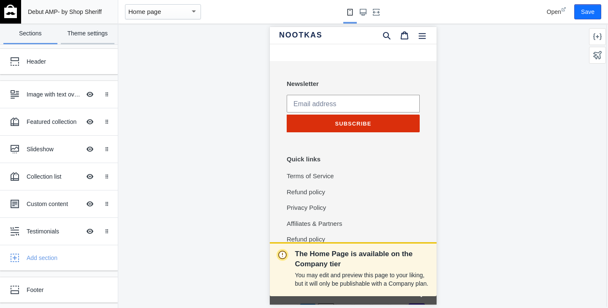
click at [87, 38] on link "Theme settings" at bounding box center [88, 34] width 54 height 21
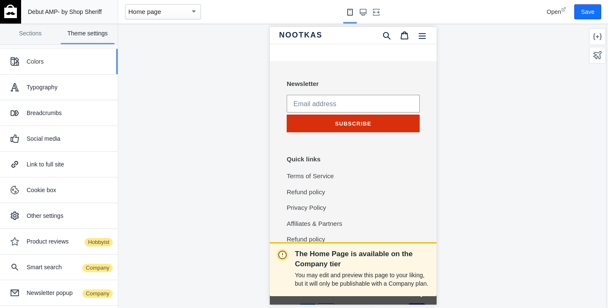
click at [40, 65] on div "Colors" at bounding box center [69, 61] width 85 height 8
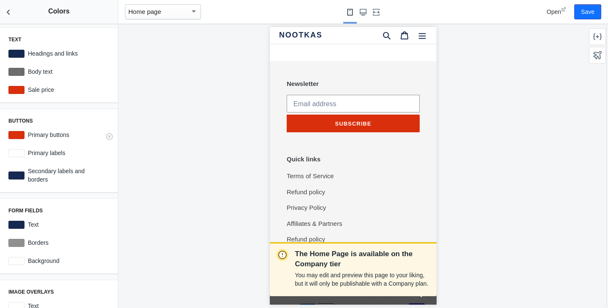
click at [53, 132] on label "Primary buttons" at bounding box center [66, 135] width 85 height 8
click at [17, 135] on div at bounding box center [16, 135] width 16 height 8
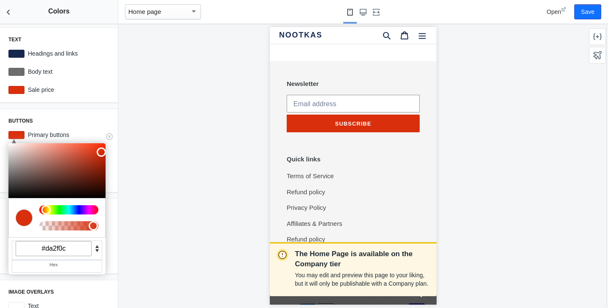
click at [52, 254] on input "#da2f0c" at bounding box center [54, 248] width 76 height 15
paste input "455870"
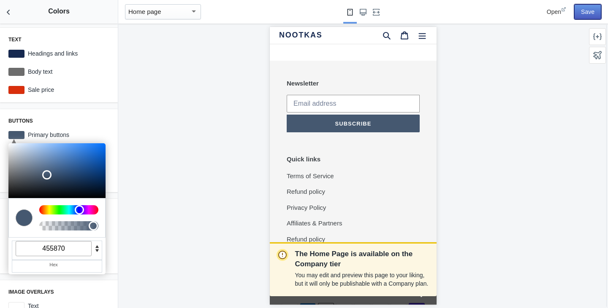
type input "#455870"
click at [588, 14] on button "Save" at bounding box center [587, 11] width 27 height 15
click at [11, 17] on button "Back to sections" at bounding box center [8, 12] width 17 height 24
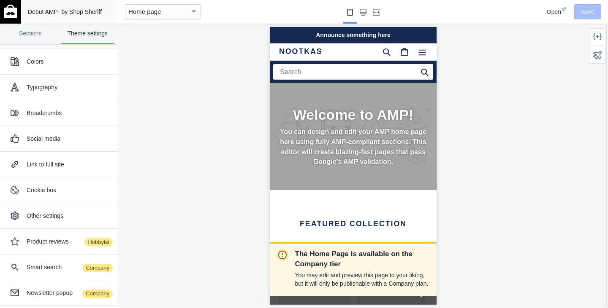
click at [11, 17] on img at bounding box center [10, 12] width 13 height 14
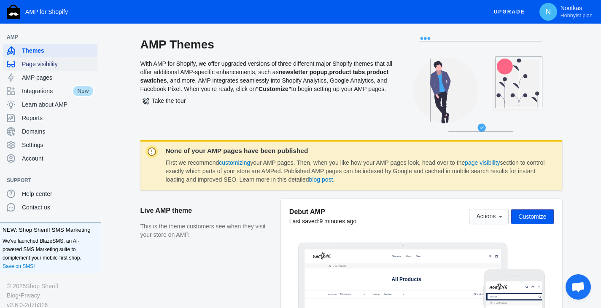
click at [50, 66] on span "Page visibility" at bounding box center [58, 64] width 72 height 8
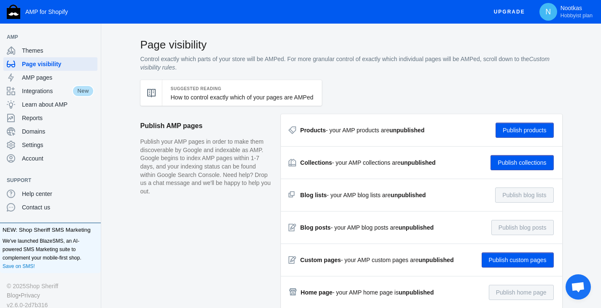
click at [522, 134] on button "Publish products" at bounding box center [525, 130] width 58 height 15
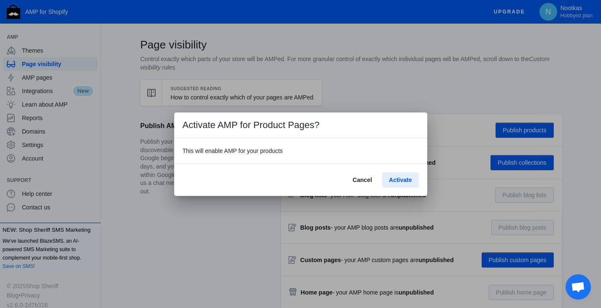
click at [404, 178] on span "Activate" at bounding box center [400, 180] width 23 height 7
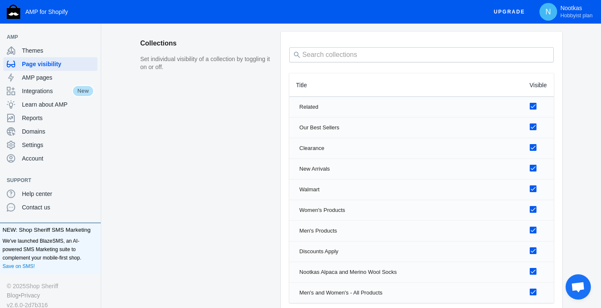
scroll to position [582, 0]
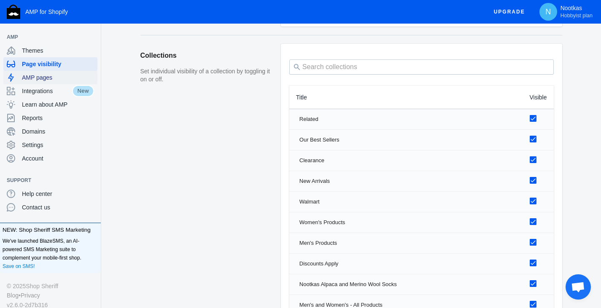
click at [46, 78] on span "AMP pages" at bounding box center [58, 77] width 72 height 8
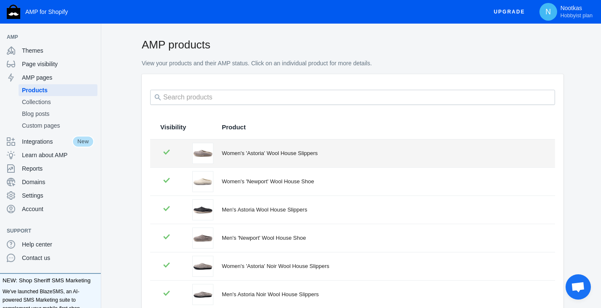
click at [274, 156] on div "Women's 'Astoria' Wool House Slippers" at bounding box center [383, 153] width 323 height 8
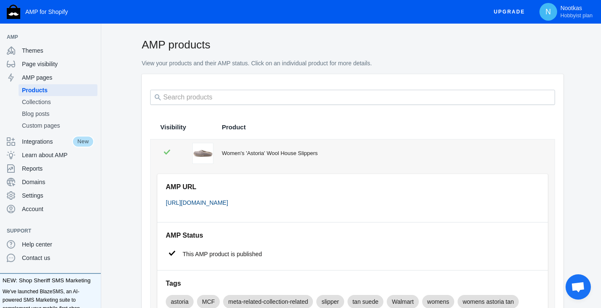
click at [228, 204] on link "[URL][DOMAIN_NAME]" at bounding box center [197, 203] width 62 height 7
click at [42, 102] on span "Collections" at bounding box center [58, 102] width 72 height 8
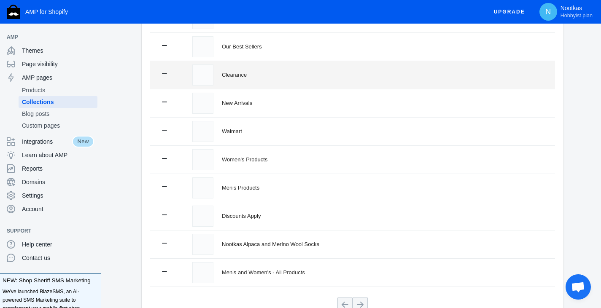
scroll to position [138, 0]
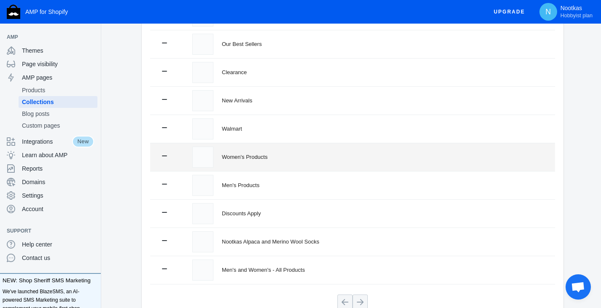
click at [169, 158] on div at bounding box center [172, 157] width 24 height 11
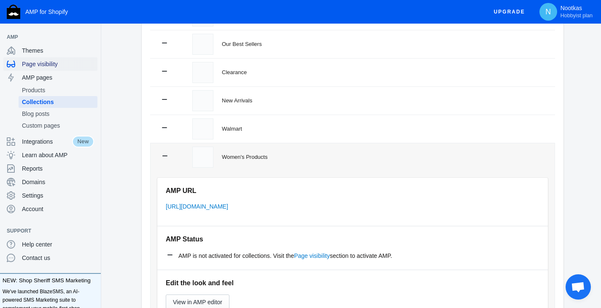
click at [41, 64] on span "Page visibility" at bounding box center [58, 64] width 72 height 8
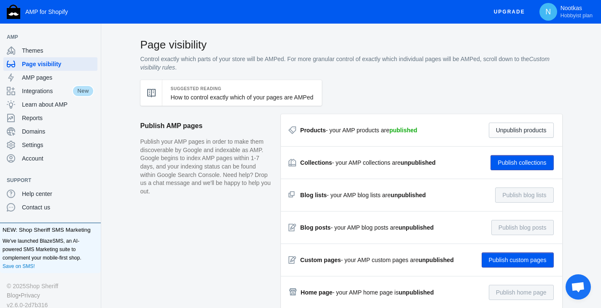
click at [537, 160] on button "Publish collections" at bounding box center [522, 162] width 63 height 15
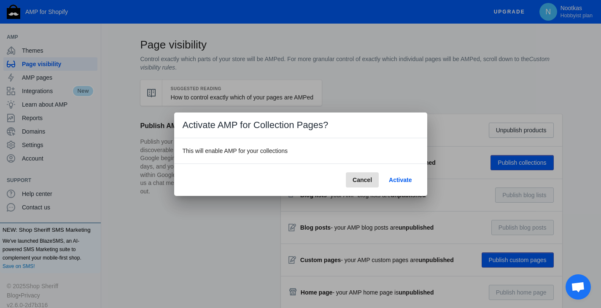
click at [399, 178] on span "Activate" at bounding box center [400, 180] width 23 height 7
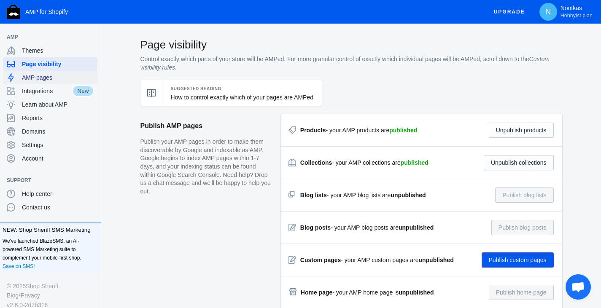
click at [43, 79] on span "AMP pages" at bounding box center [58, 77] width 72 height 8
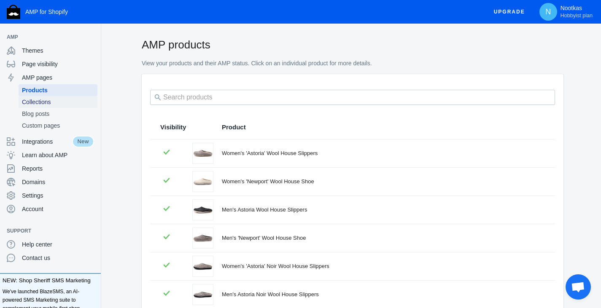
click at [54, 105] on span "Collections" at bounding box center [58, 102] width 72 height 8
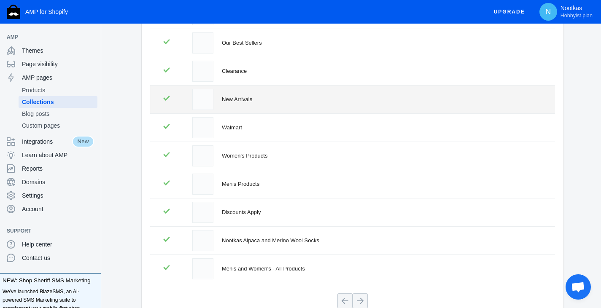
scroll to position [140, 0]
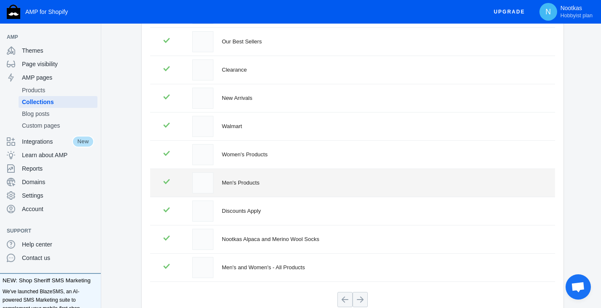
click at [250, 180] on div "Men's Products" at bounding box center [383, 183] width 323 height 8
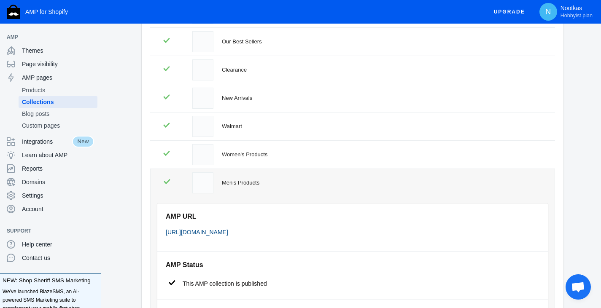
click at [228, 234] on link "[URL][DOMAIN_NAME]" at bounding box center [197, 232] width 62 height 7
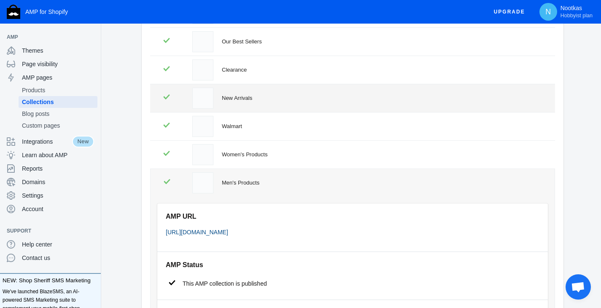
scroll to position [0, 0]
